Goal: Information Seeking & Learning: Check status

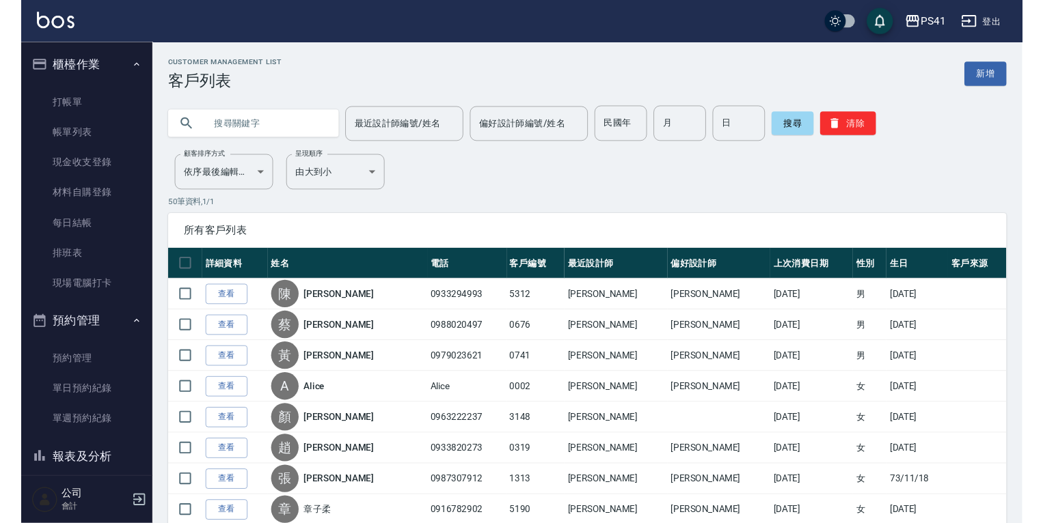
scroll to position [164, 0]
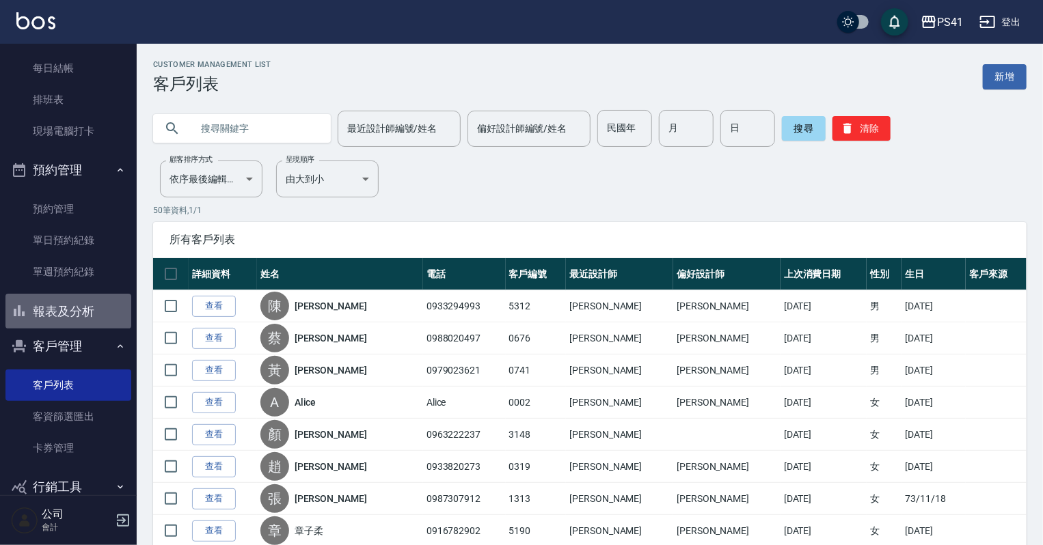
click at [83, 308] on button "報表及分析" at bounding box center [68, 312] width 126 height 36
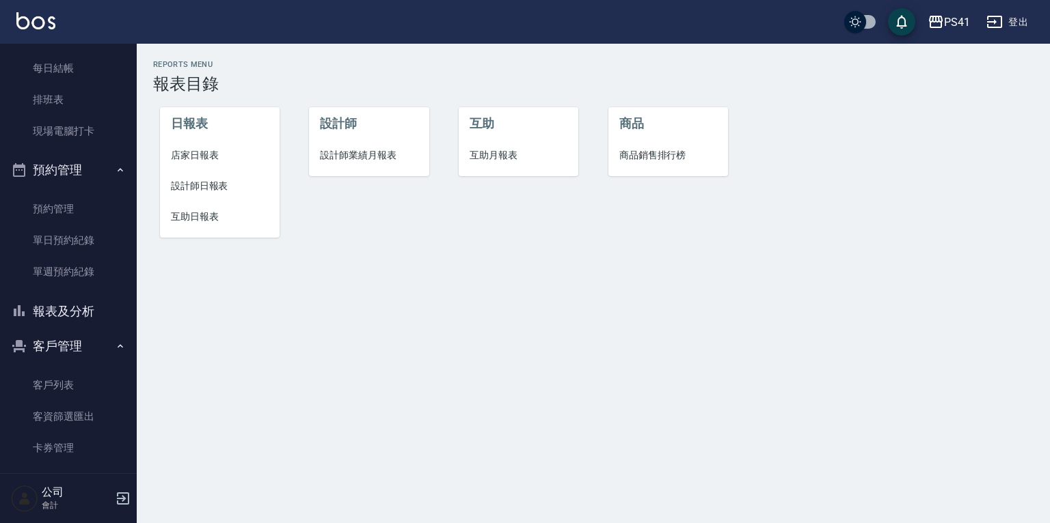
click at [226, 183] on span "設計師日報表" at bounding box center [220, 186] width 98 height 14
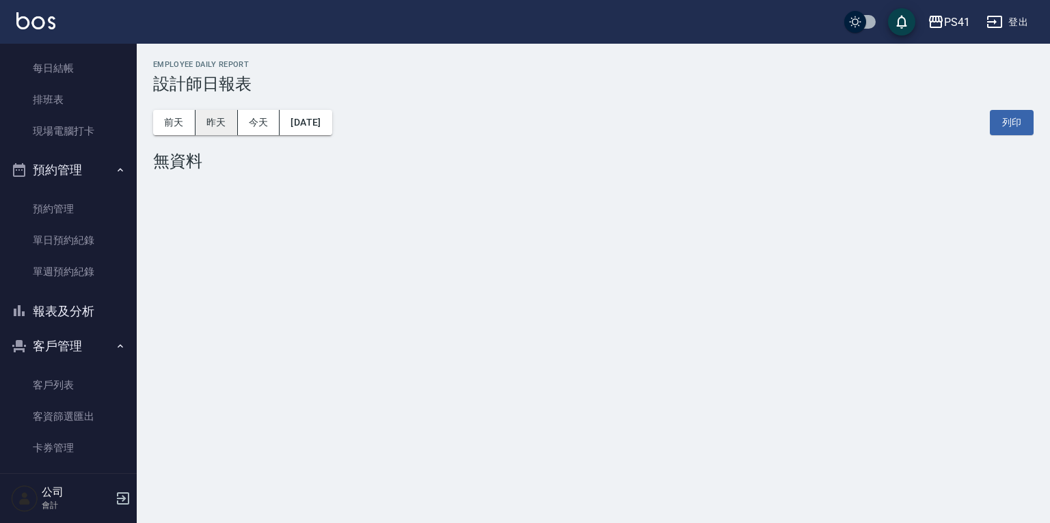
click at [223, 124] on button "昨天" at bounding box center [216, 122] width 42 height 25
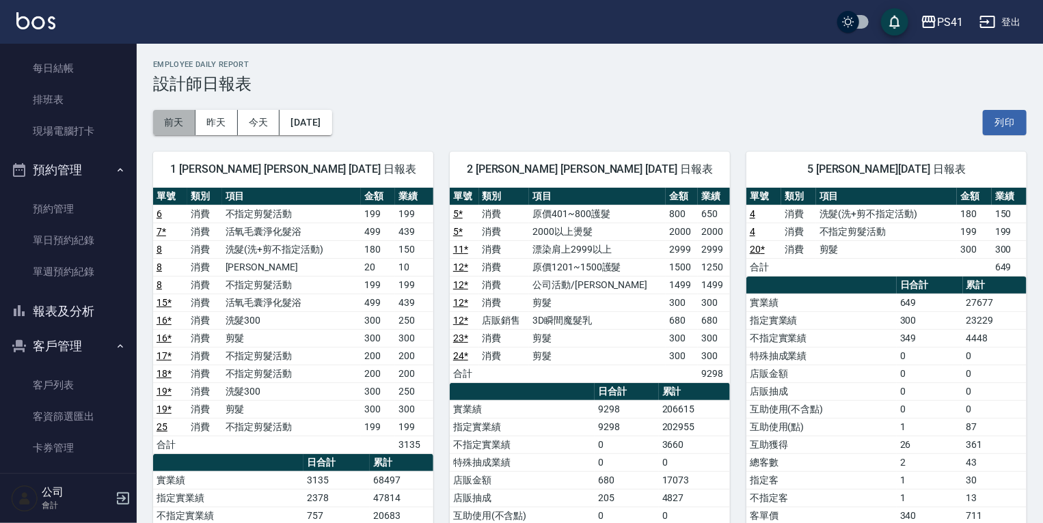
click at [174, 118] on button "前天" at bounding box center [174, 122] width 42 height 25
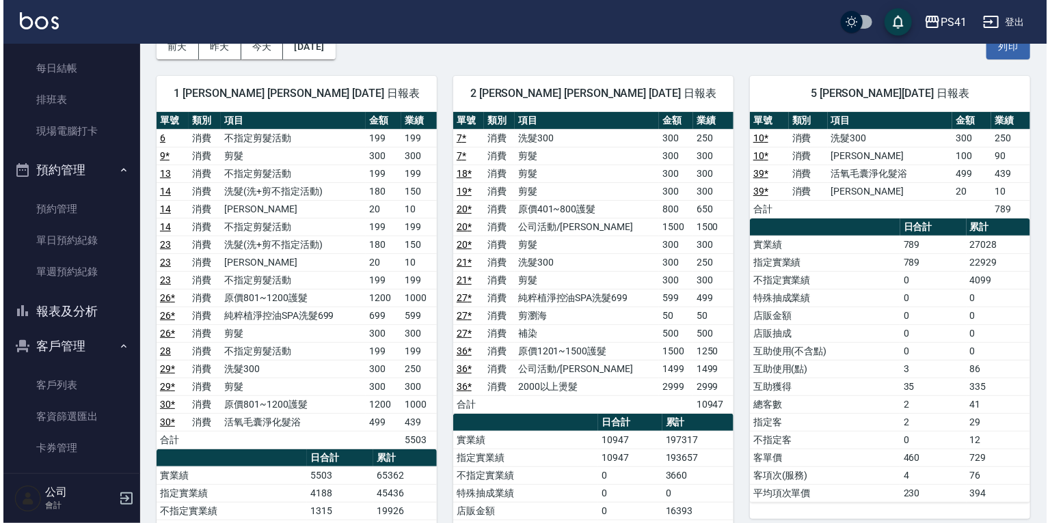
scroll to position [55, 0]
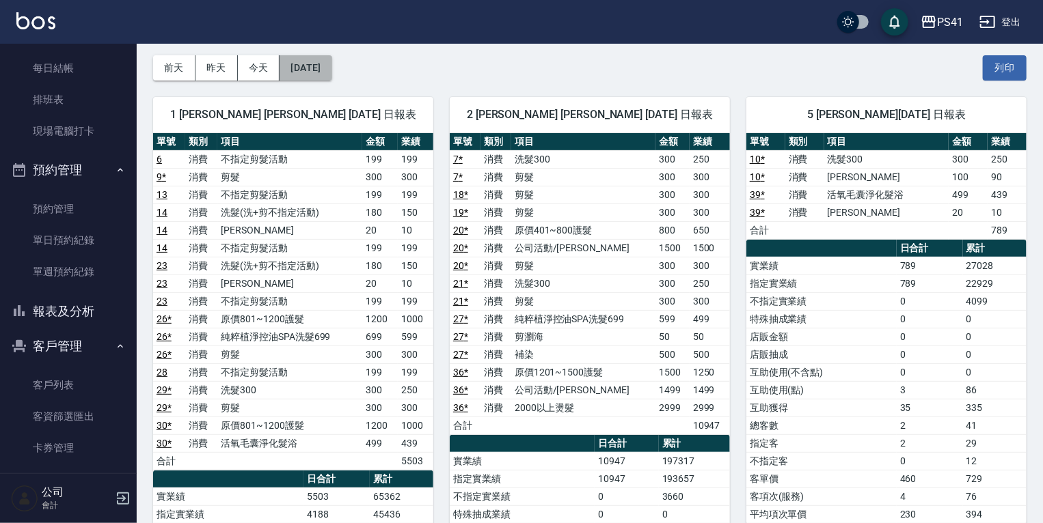
click at [315, 57] on button "[DATE]" at bounding box center [305, 67] width 52 height 25
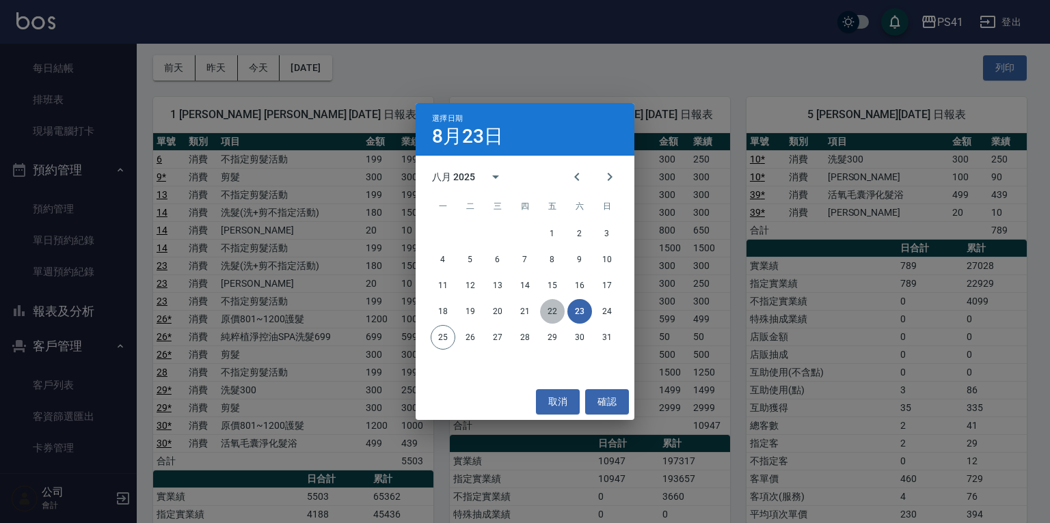
click at [549, 312] on button "22" at bounding box center [552, 311] width 25 height 25
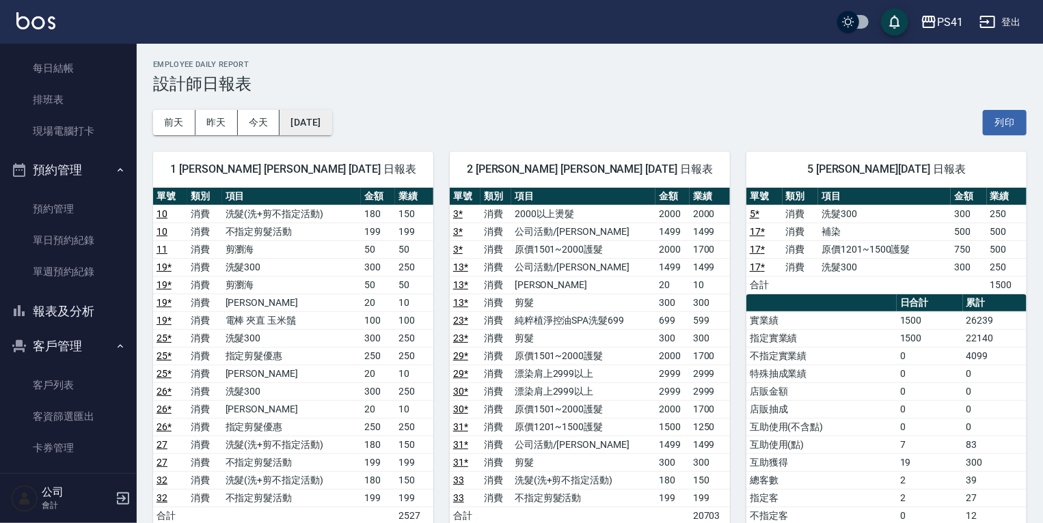
click at [305, 120] on button "[DATE]" at bounding box center [305, 122] width 52 height 25
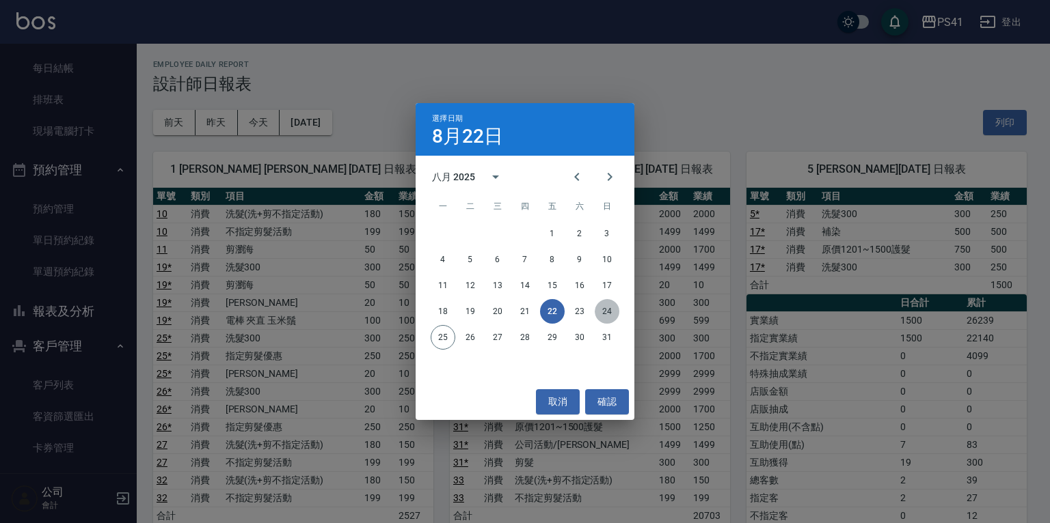
click at [608, 310] on button "24" at bounding box center [607, 311] width 25 height 25
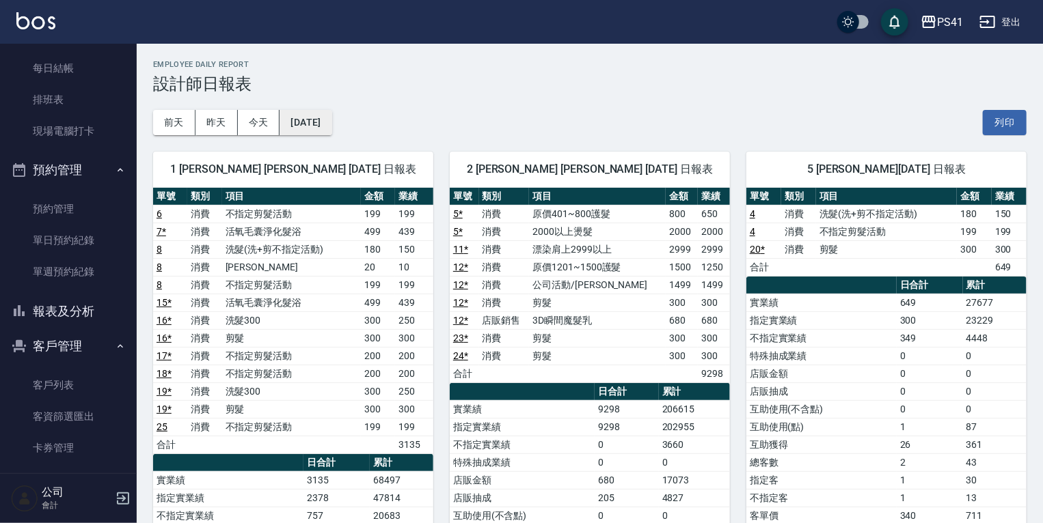
click at [320, 126] on button "[DATE]" at bounding box center [305, 122] width 52 height 25
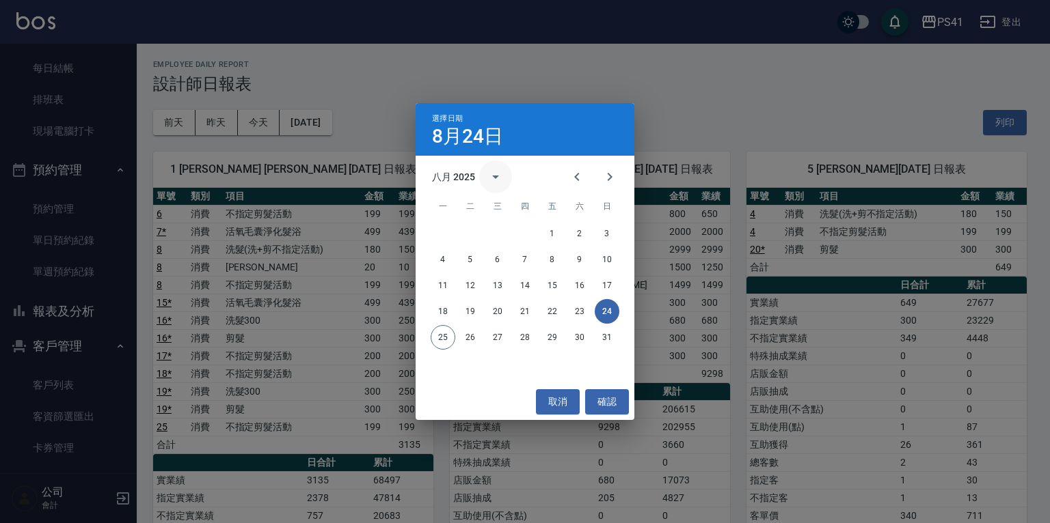
click at [495, 175] on icon "calendar view is open, switch to year view" at bounding box center [495, 177] width 16 height 16
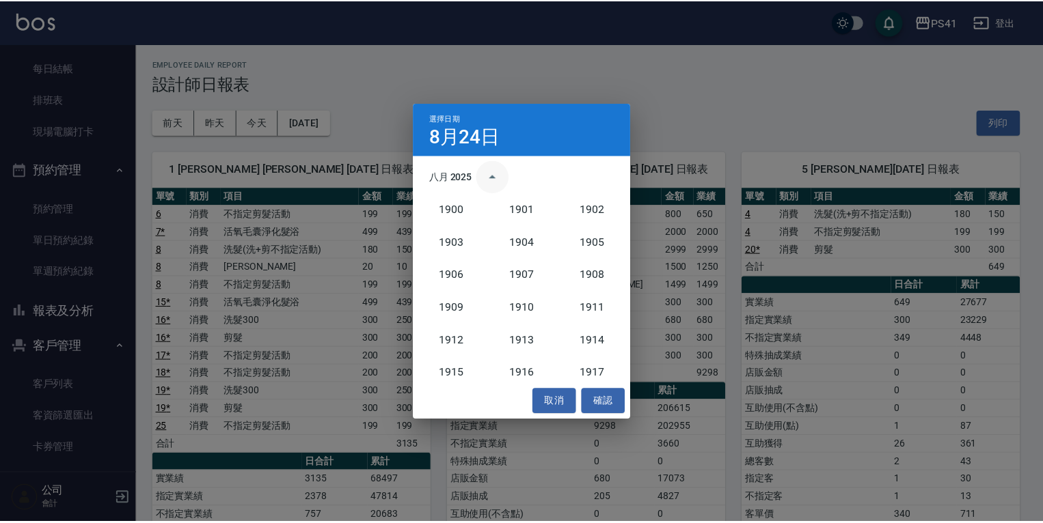
scroll to position [1266, 0]
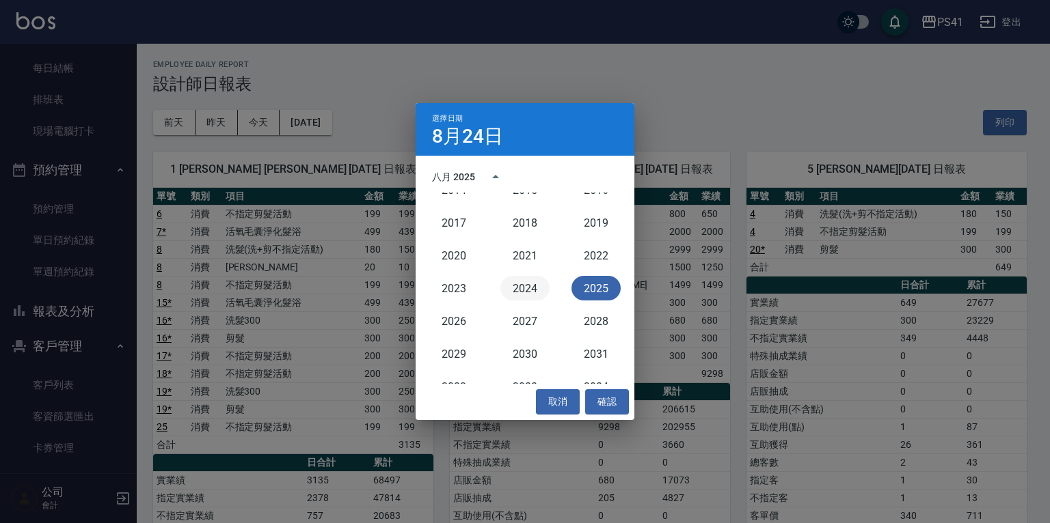
click at [528, 282] on button "2024" at bounding box center [524, 288] width 49 height 25
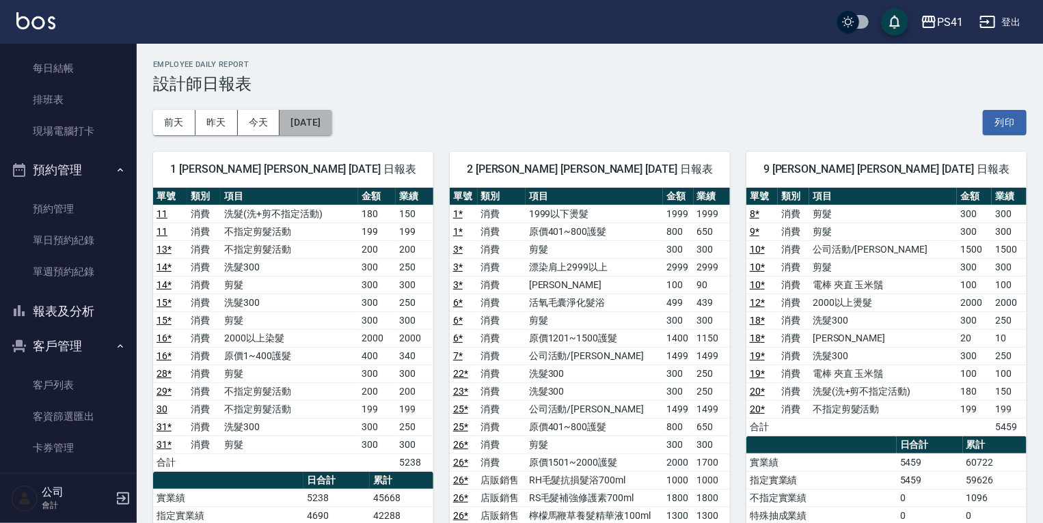
click at [315, 120] on button "[DATE]" at bounding box center [305, 122] width 52 height 25
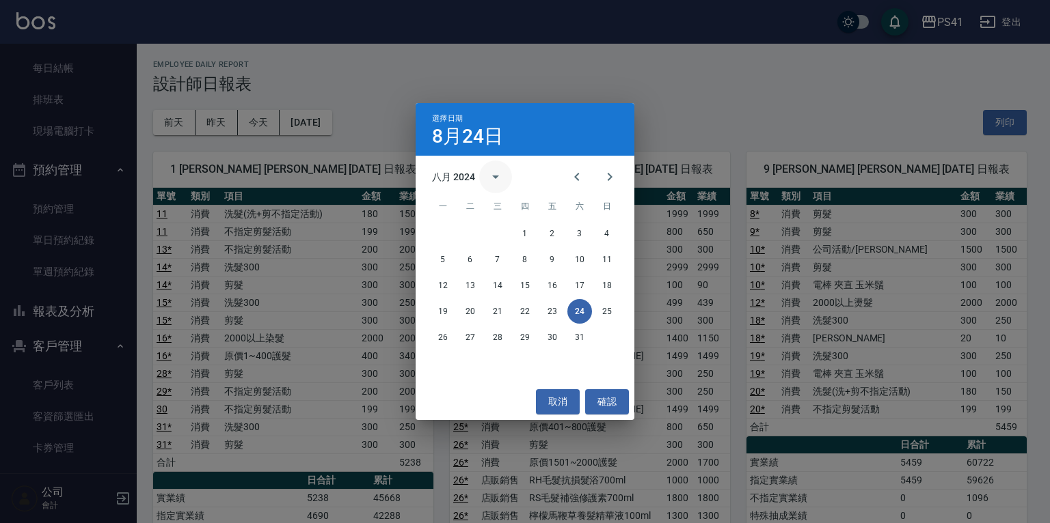
click at [497, 177] on icon "calendar view is open, switch to year view" at bounding box center [495, 177] width 16 height 16
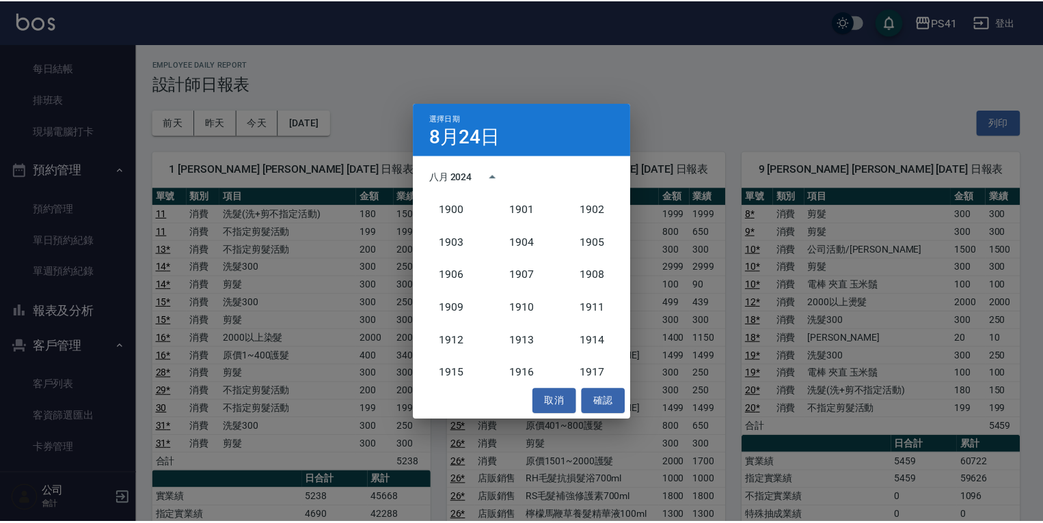
scroll to position [1266, 0]
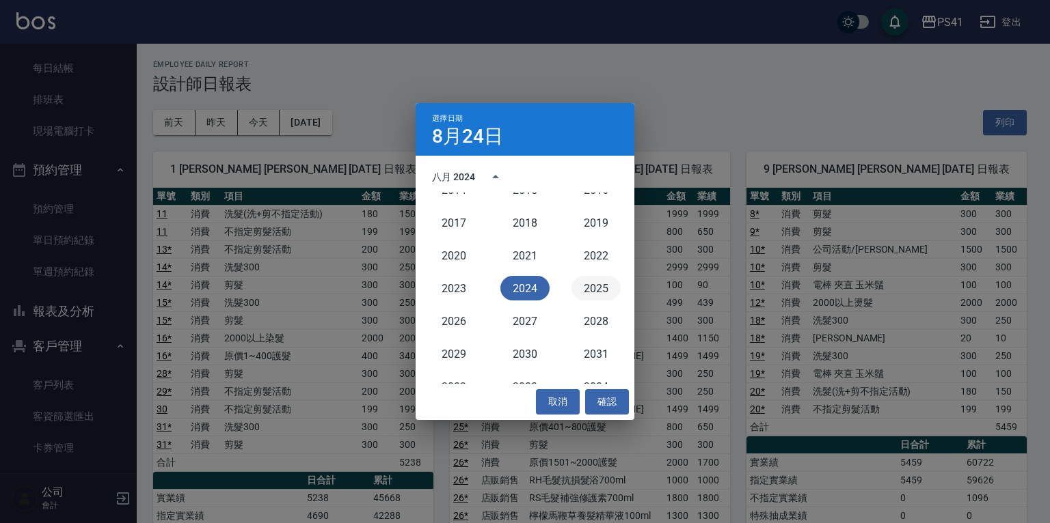
click at [598, 281] on button "2025" at bounding box center [595, 288] width 49 height 25
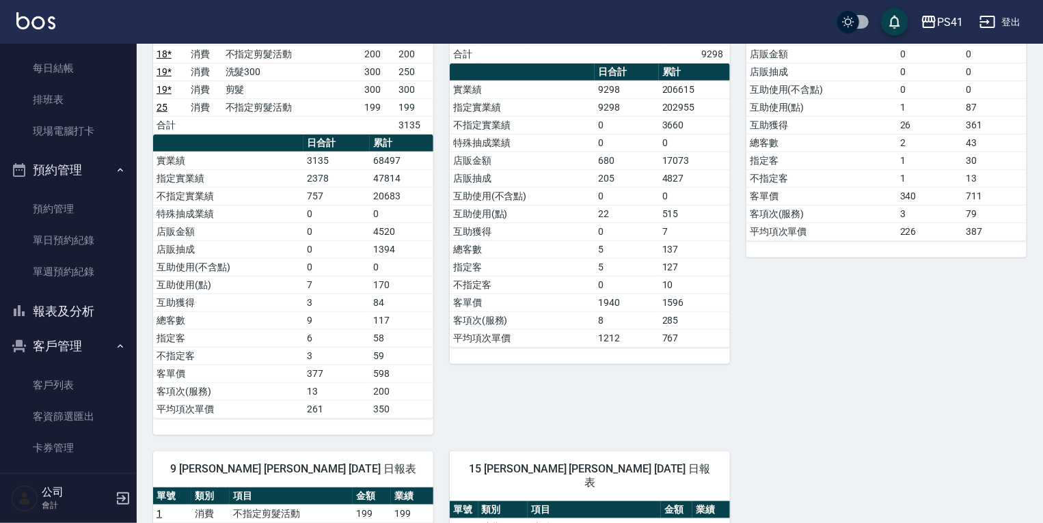
scroll to position [328, 0]
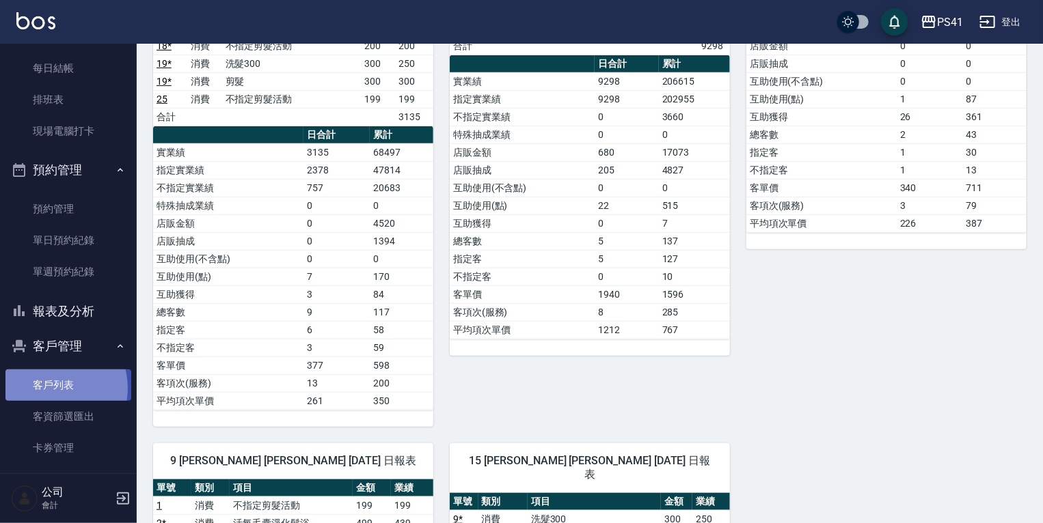
click at [51, 388] on link "客戶列表" at bounding box center [68, 385] width 126 height 31
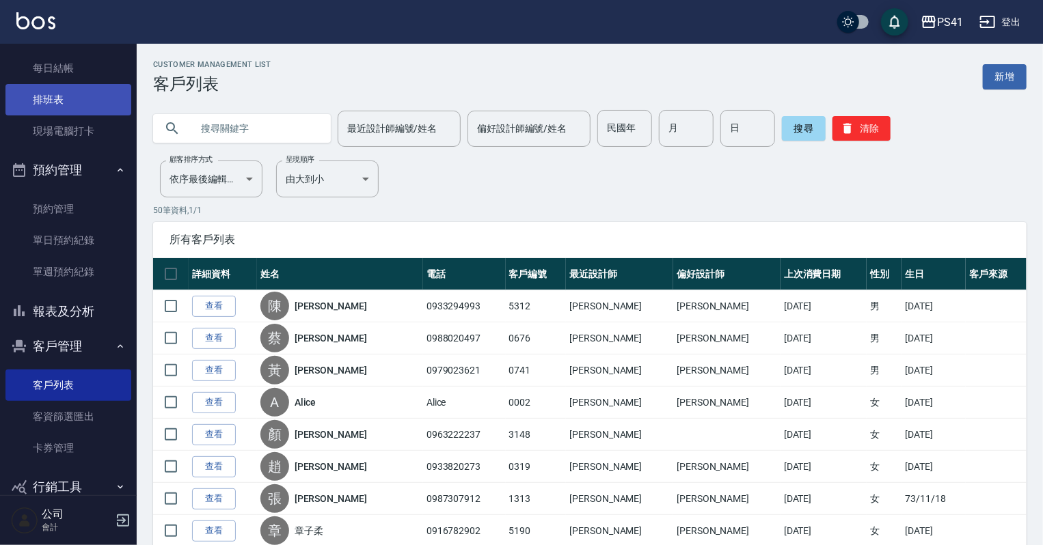
click at [51, 98] on link "排班表" at bounding box center [68, 99] width 126 height 31
